Goal: Find specific page/section

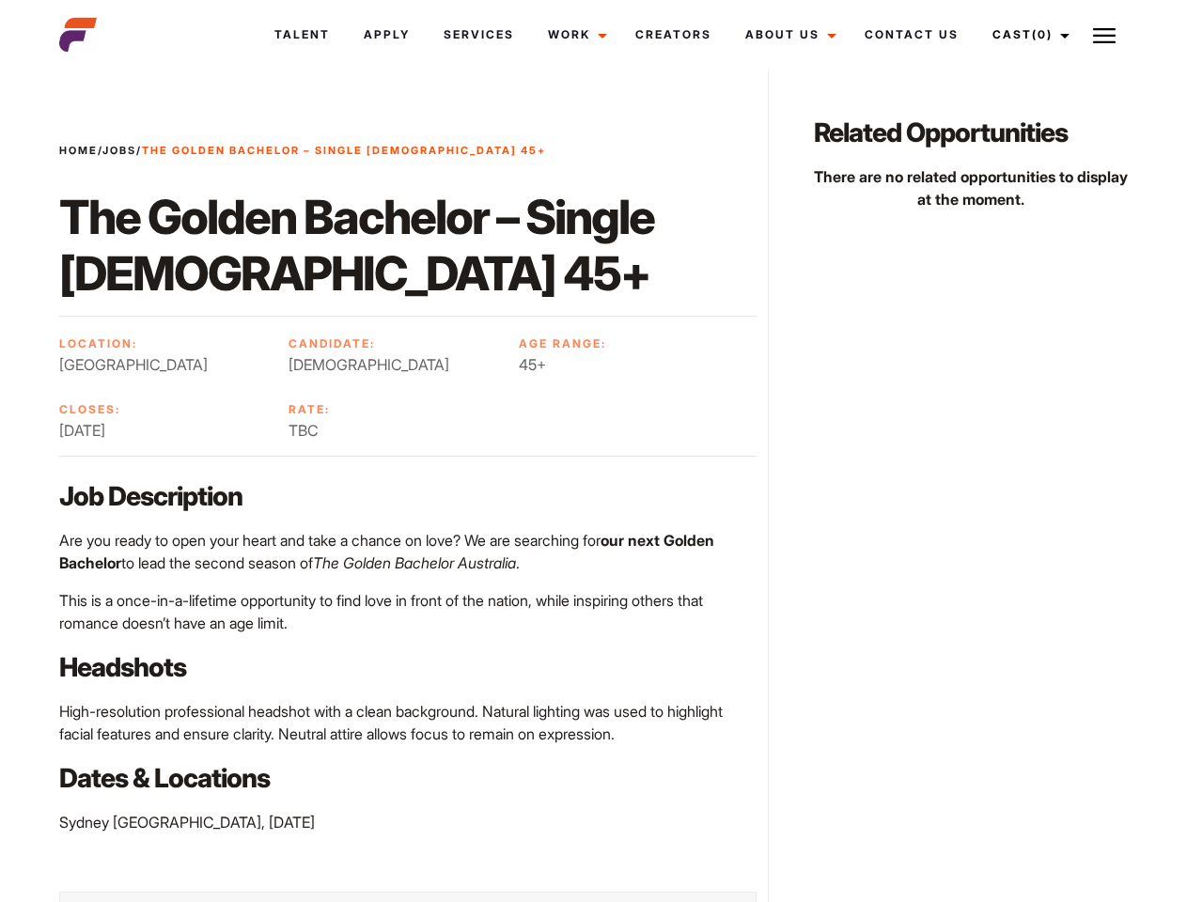
click at [1026, 35] on link "Cast (0)" at bounding box center [1027, 34] width 105 height 51
click at [1104, 35] on img at bounding box center [1104, 35] width 23 height 23
